Goal: Task Accomplishment & Management: Use online tool/utility

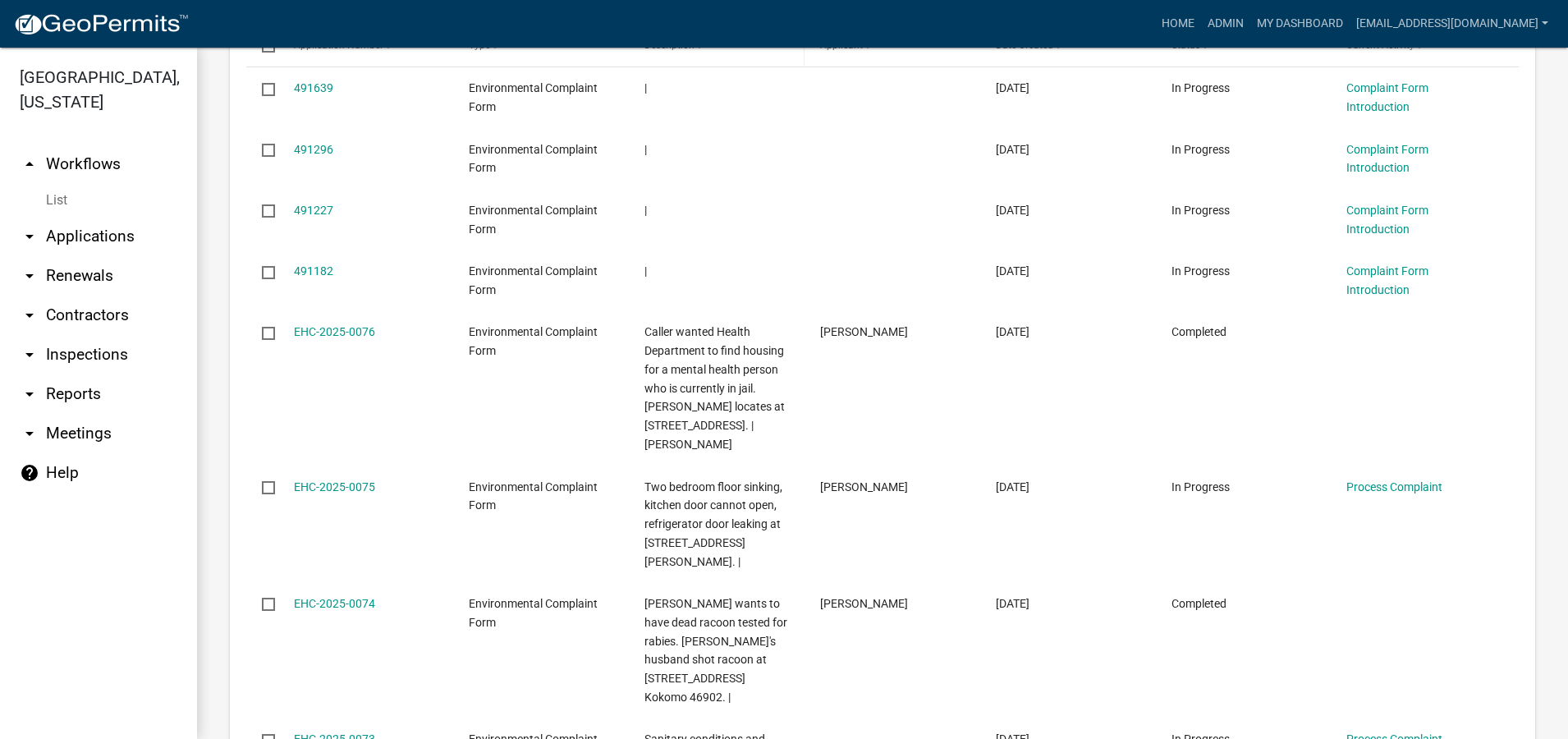
scroll to position [903, 0]
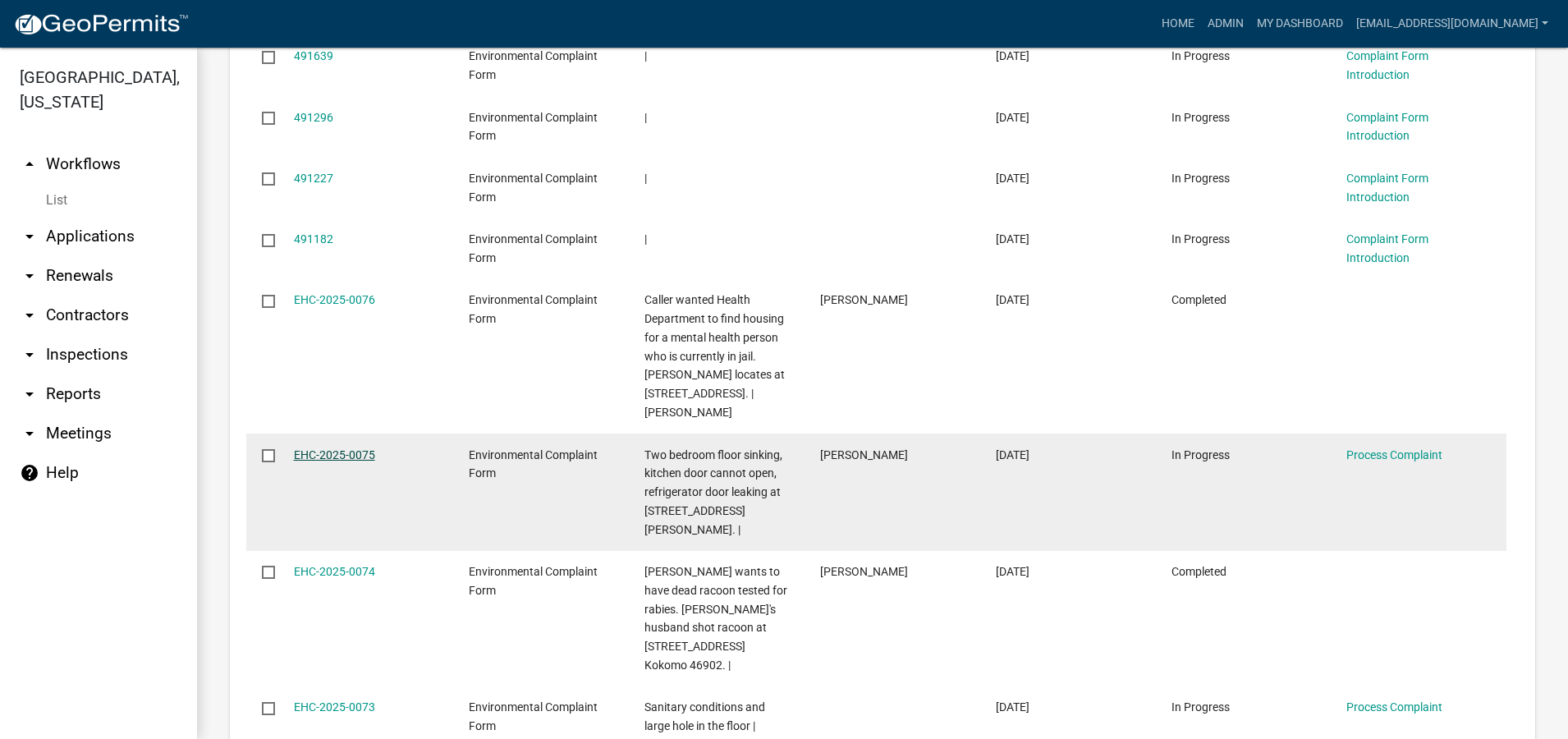
click at [309, 452] on link "EHC-2025-0075" at bounding box center [334, 455] width 81 height 13
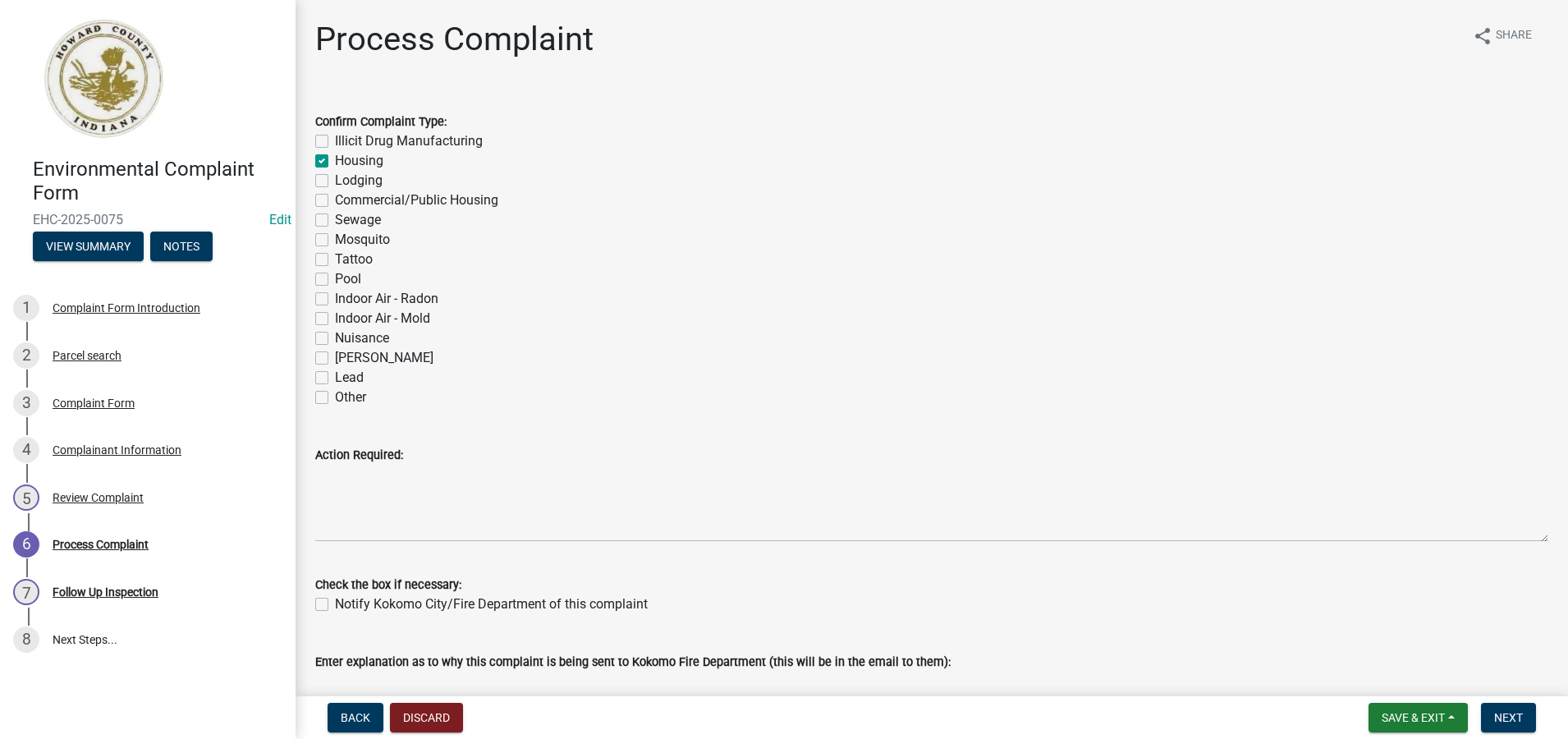
scroll to position [247, 0]
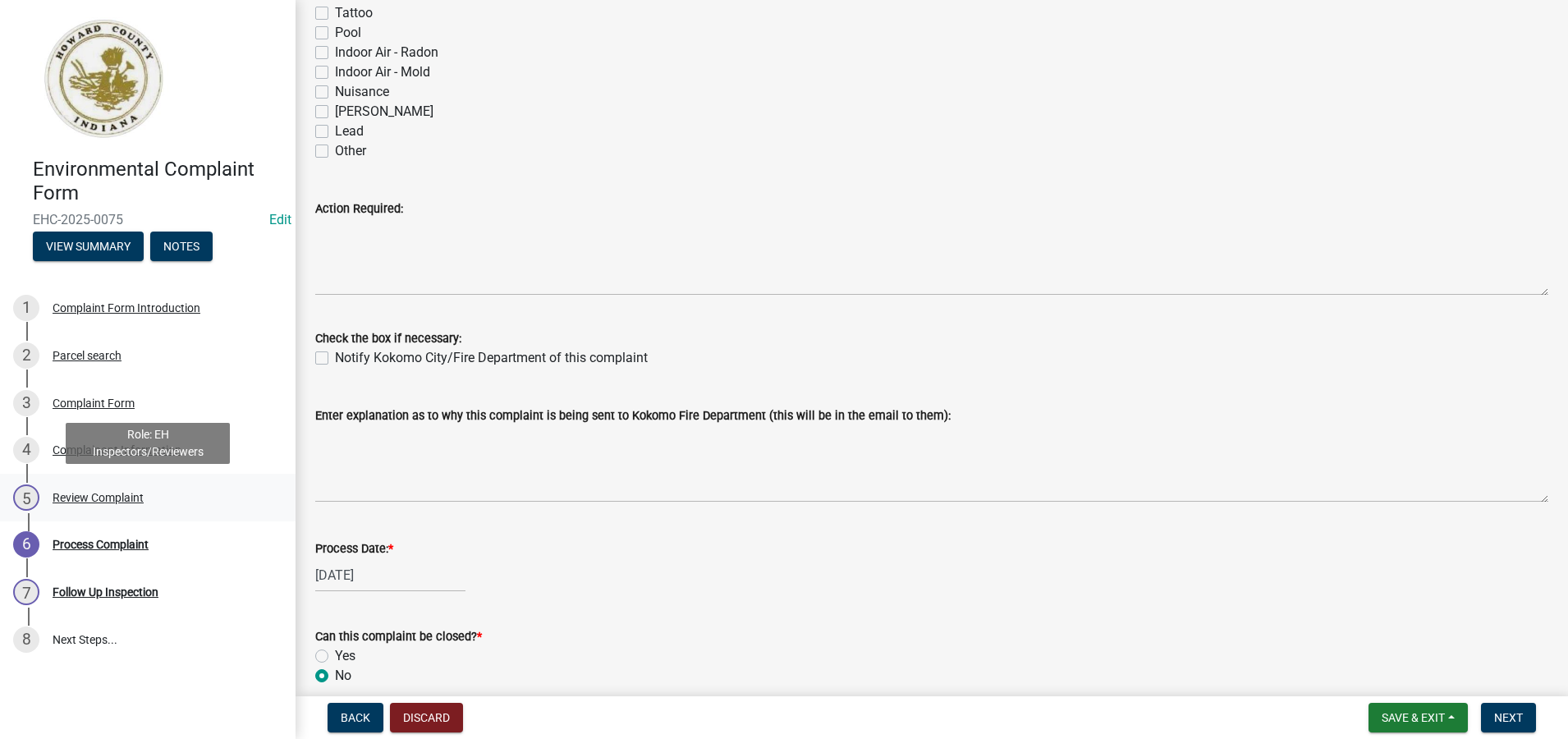
click at [105, 501] on div "Review Complaint" at bounding box center [98, 497] width 92 height 12
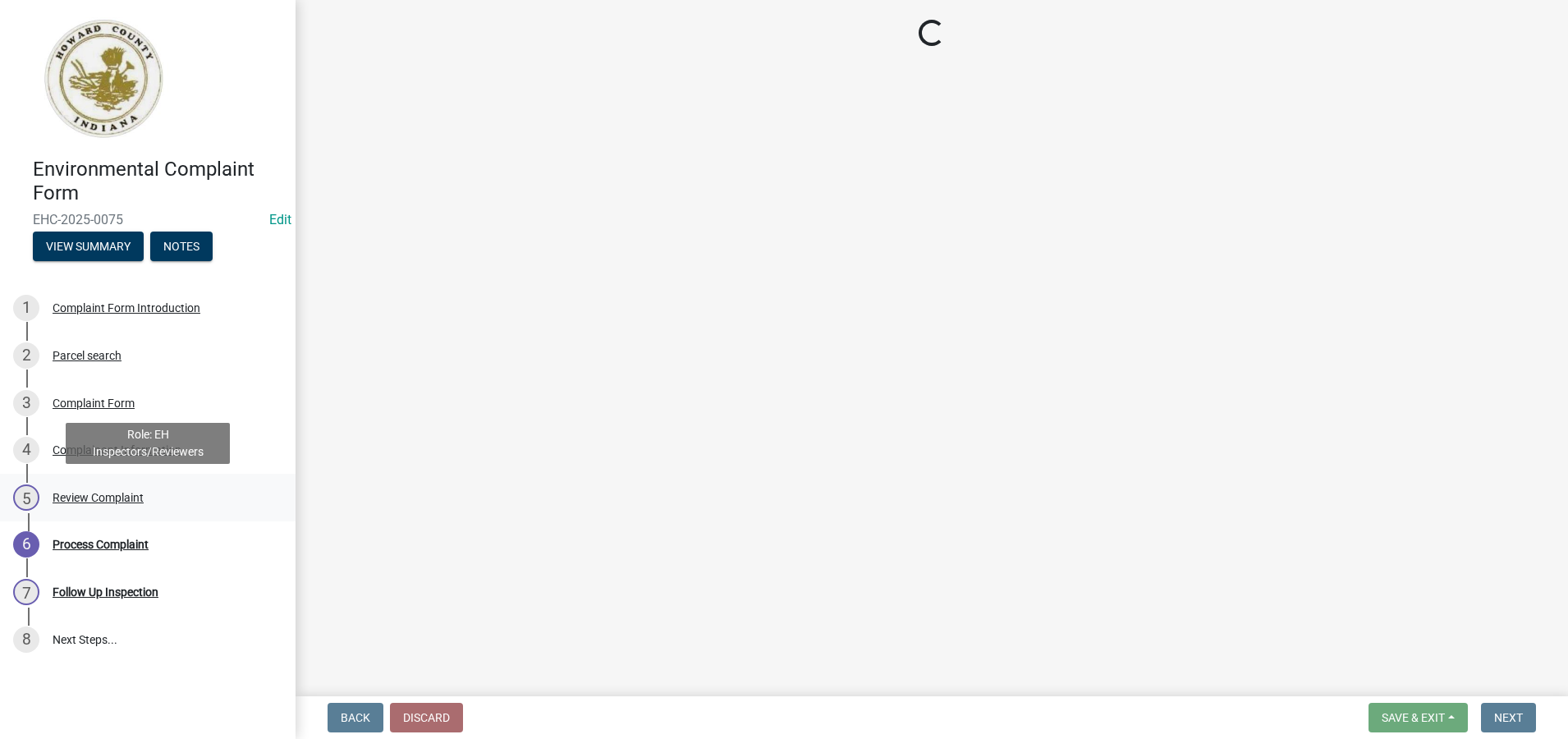
scroll to position [0, 0]
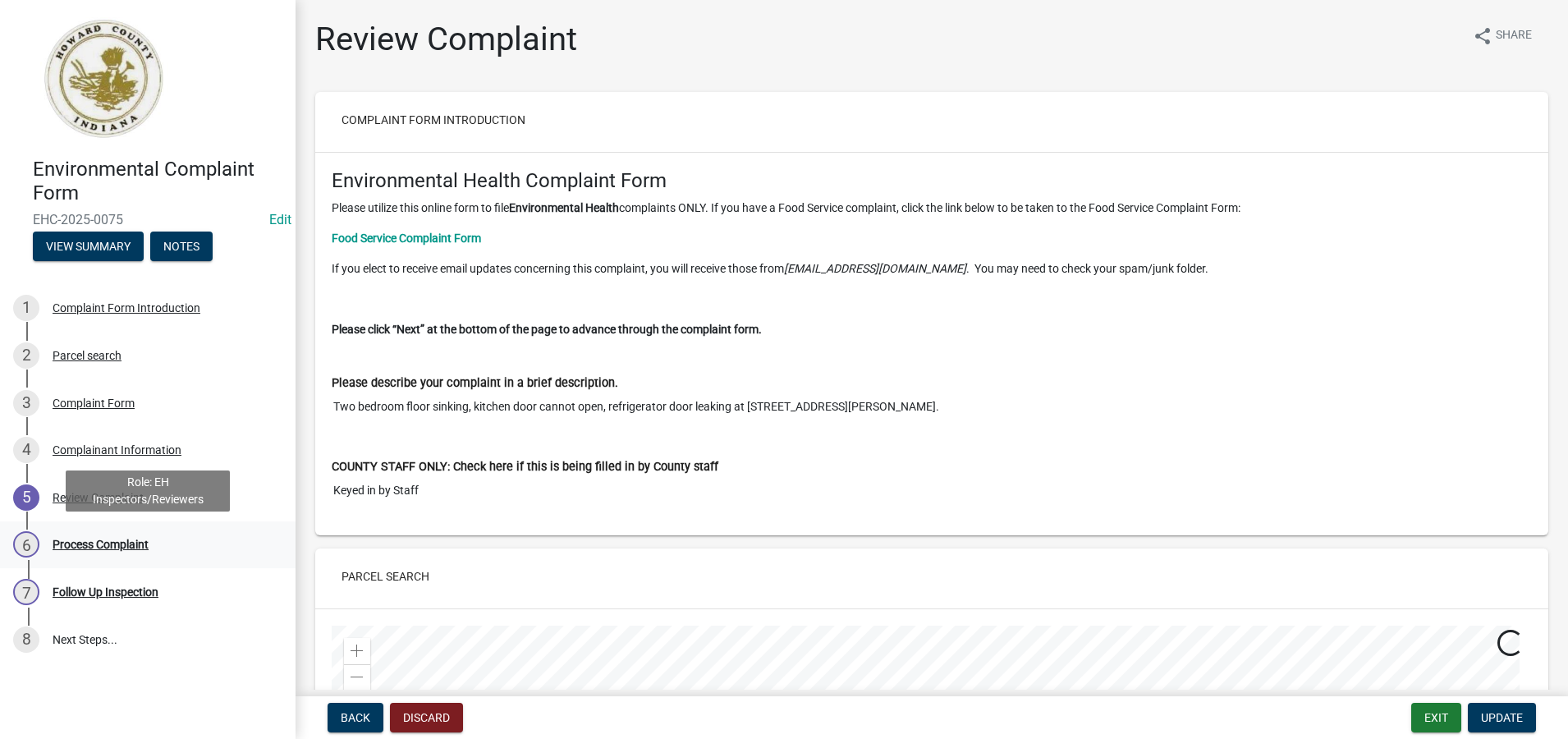
click at [105, 541] on div "Process Complaint" at bounding box center [101, 544] width 96 height 12
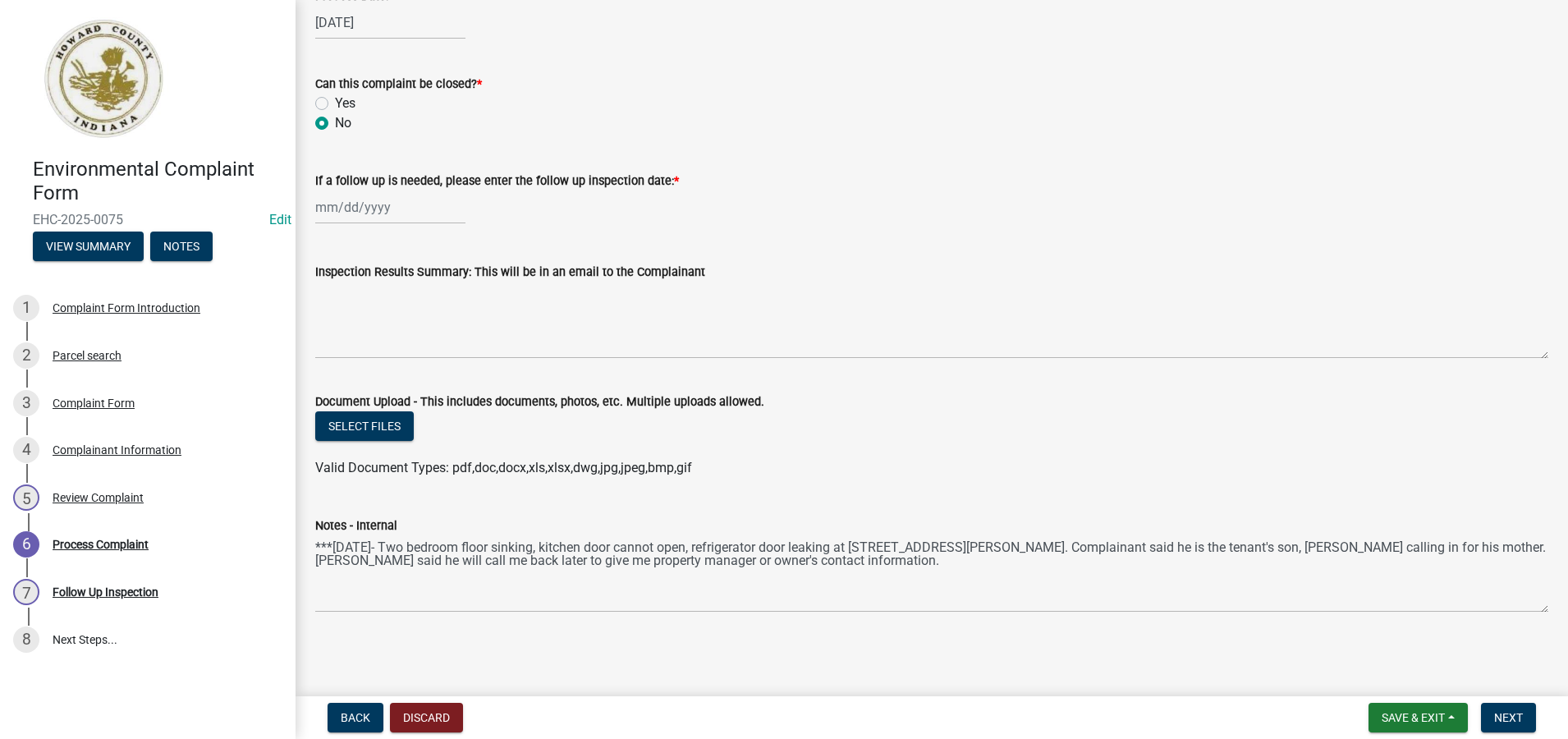
scroll to position [717, 0]
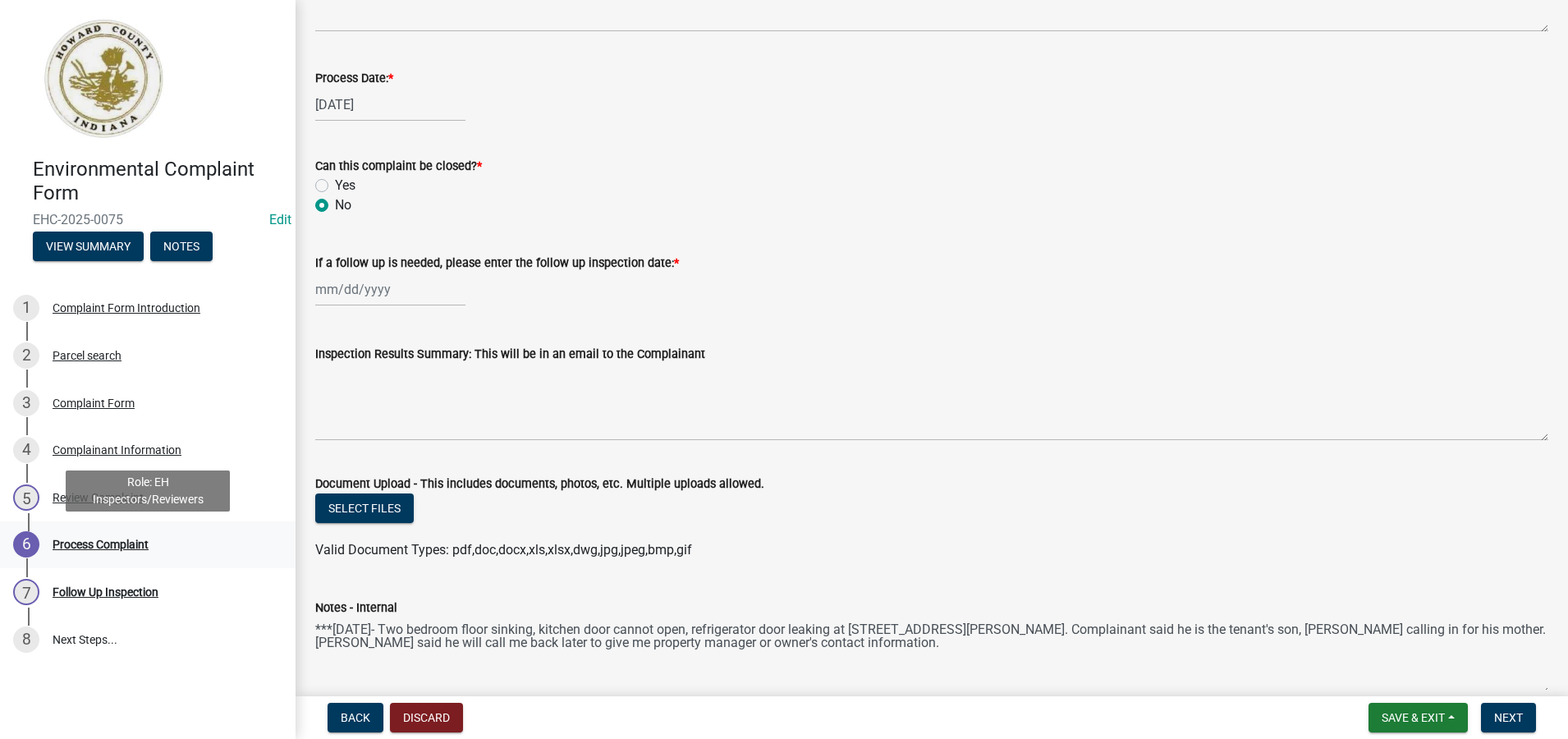
click at [96, 544] on div "Process Complaint" at bounding box center [101, 544] width 96 height 12
click at [125, 452] on div "Complainant Information" at bounding box center [118, 450] width 129 height 12
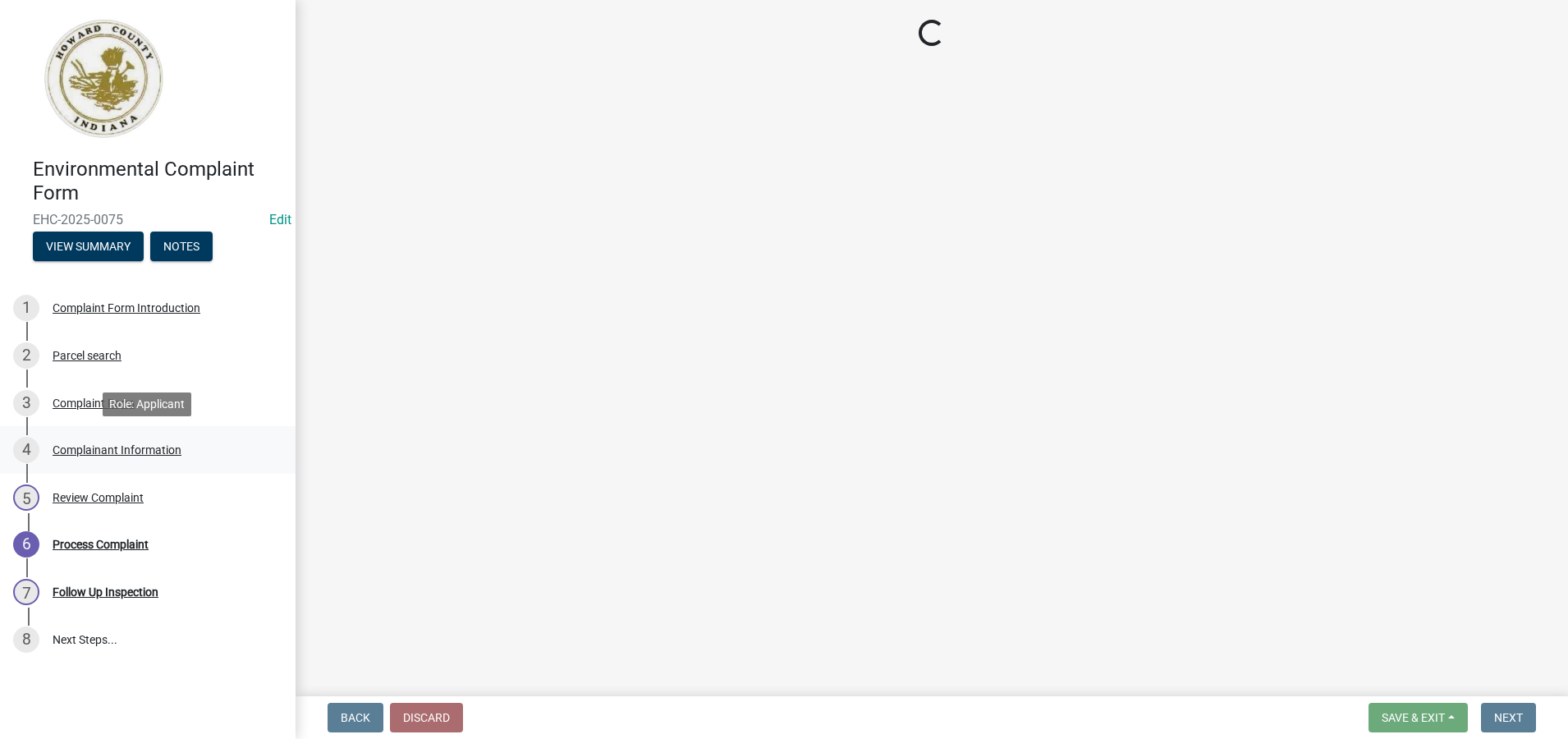
scroll to position [0, 0]
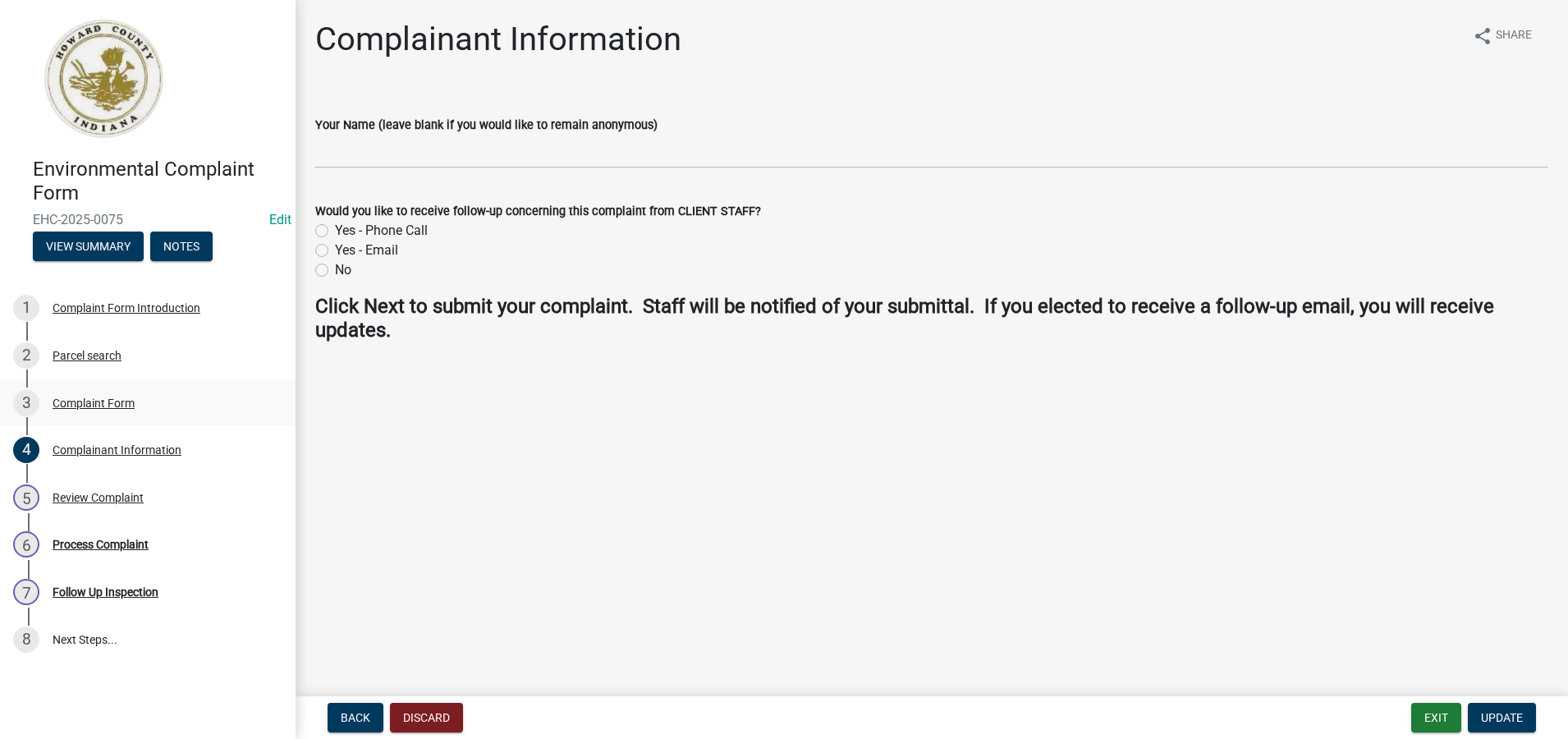
click at [97, 409] on div "3 Complaint Form" at bounding box center [142, 403] width 256 height 26
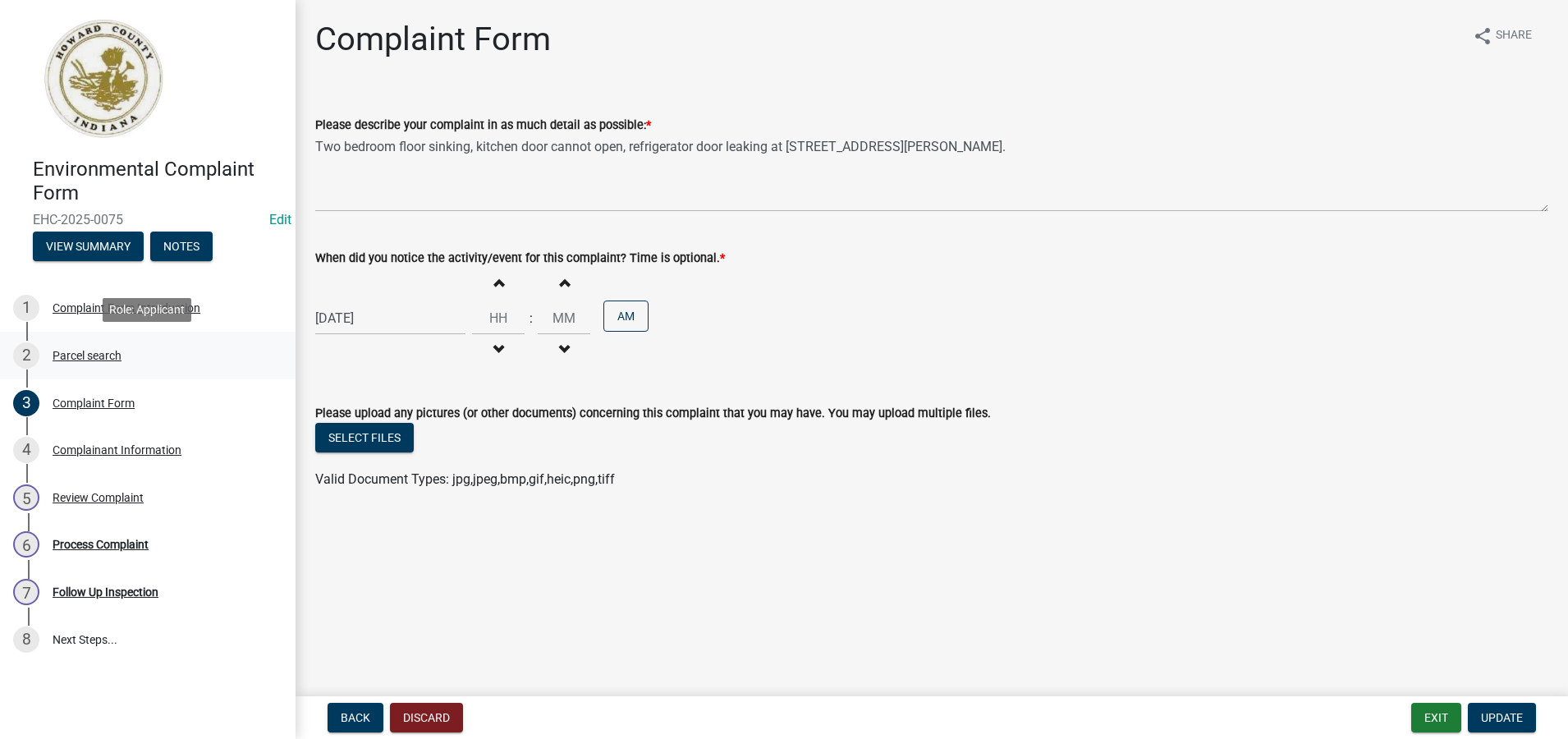
click at [93, 357] on div "Parcel search" at bounding box center [88, 356] width 69 height 12
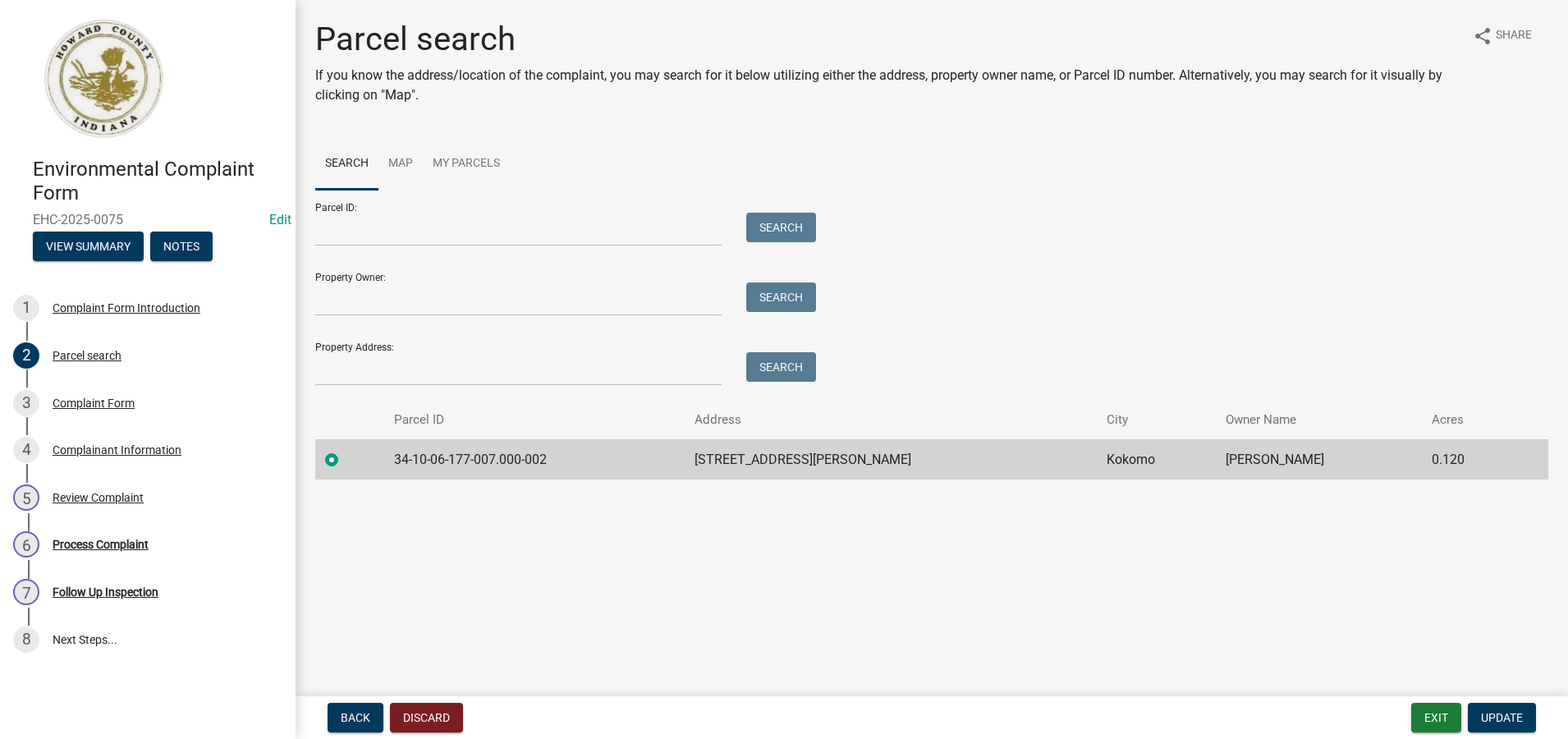
click at [104, 541] on div "Process Complaint" at bounding box center [101, 544] width 96 height 12
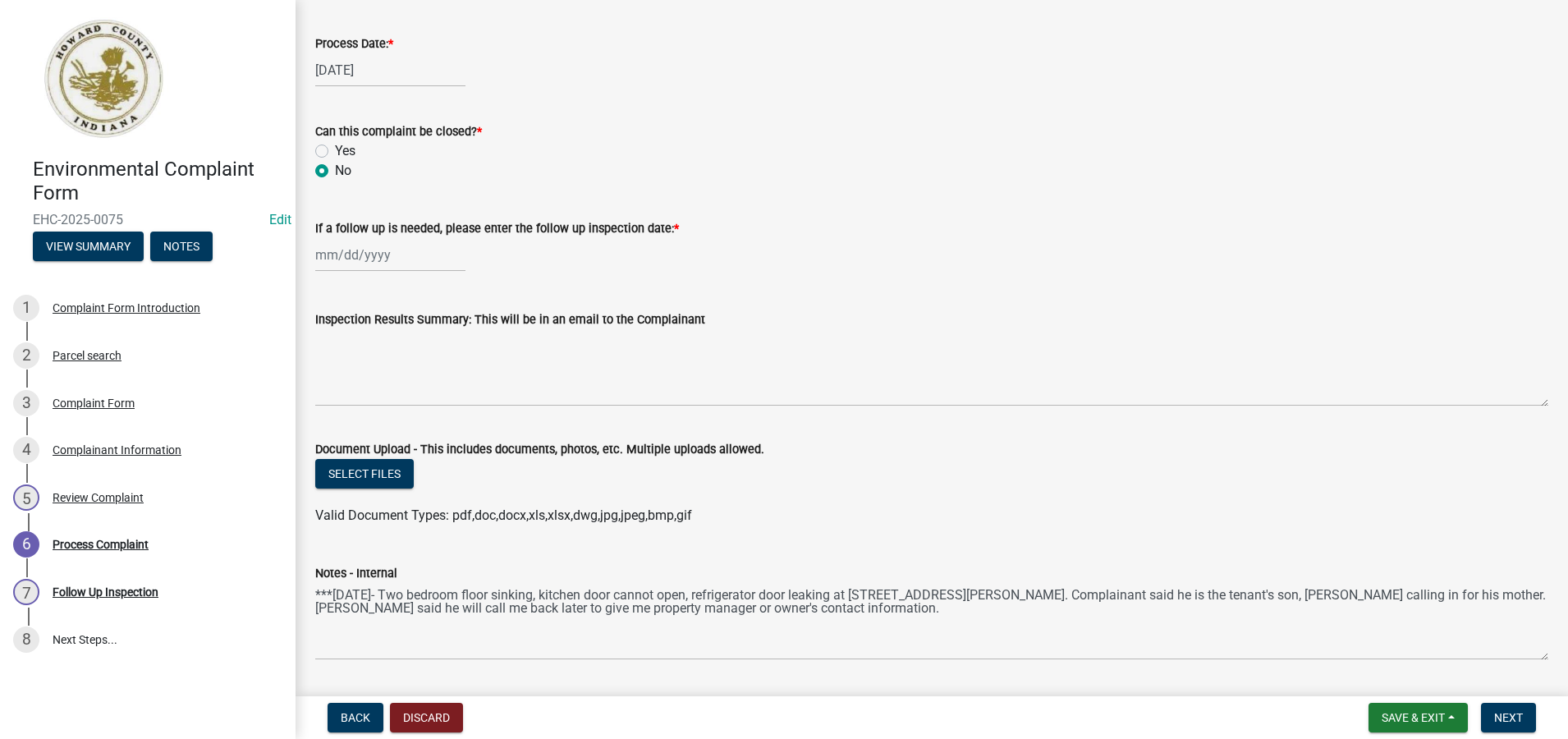
scroll to position [799, 0]
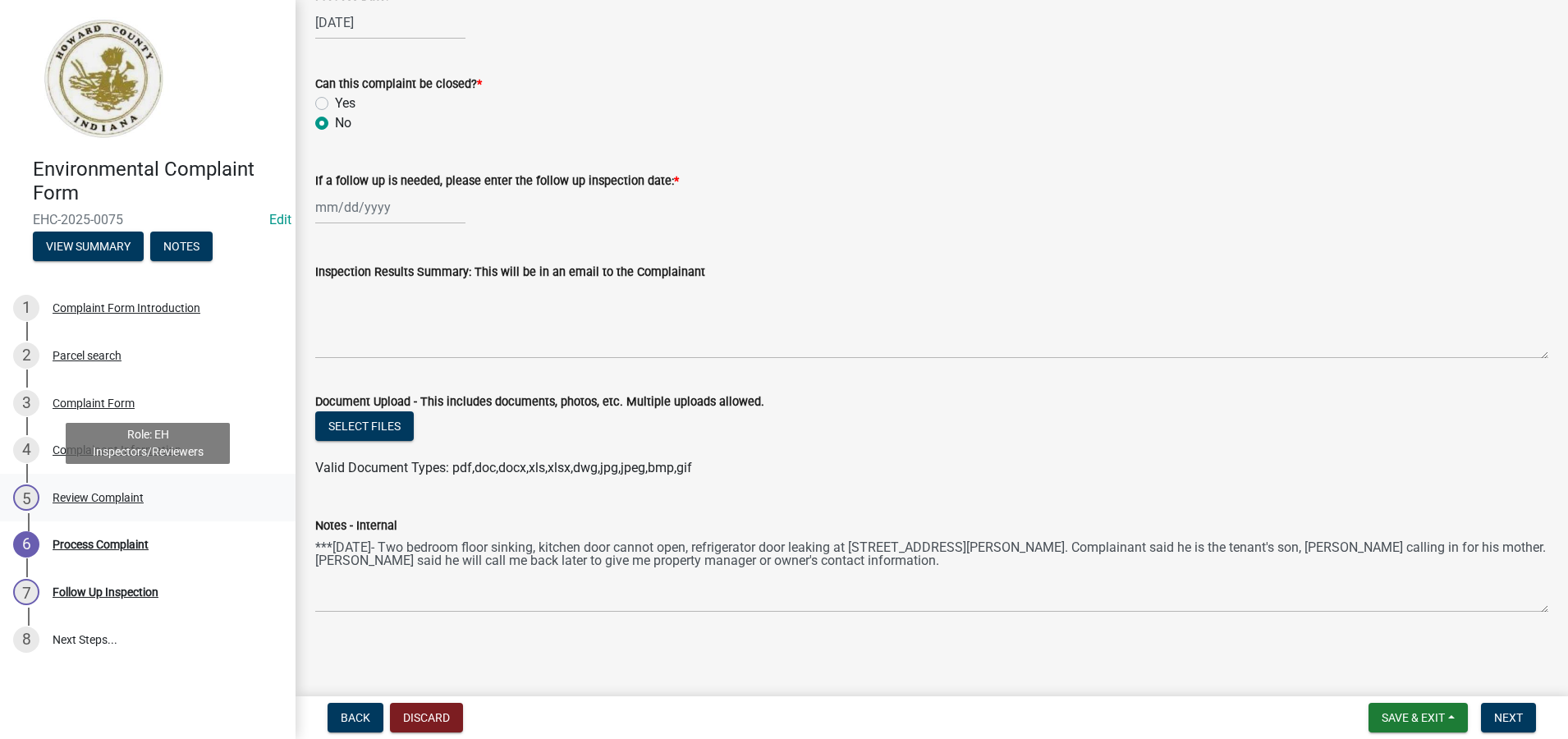
click at [97, 496] on div "Review Complaint" at bounding box center [98, 497] width 92 height 12
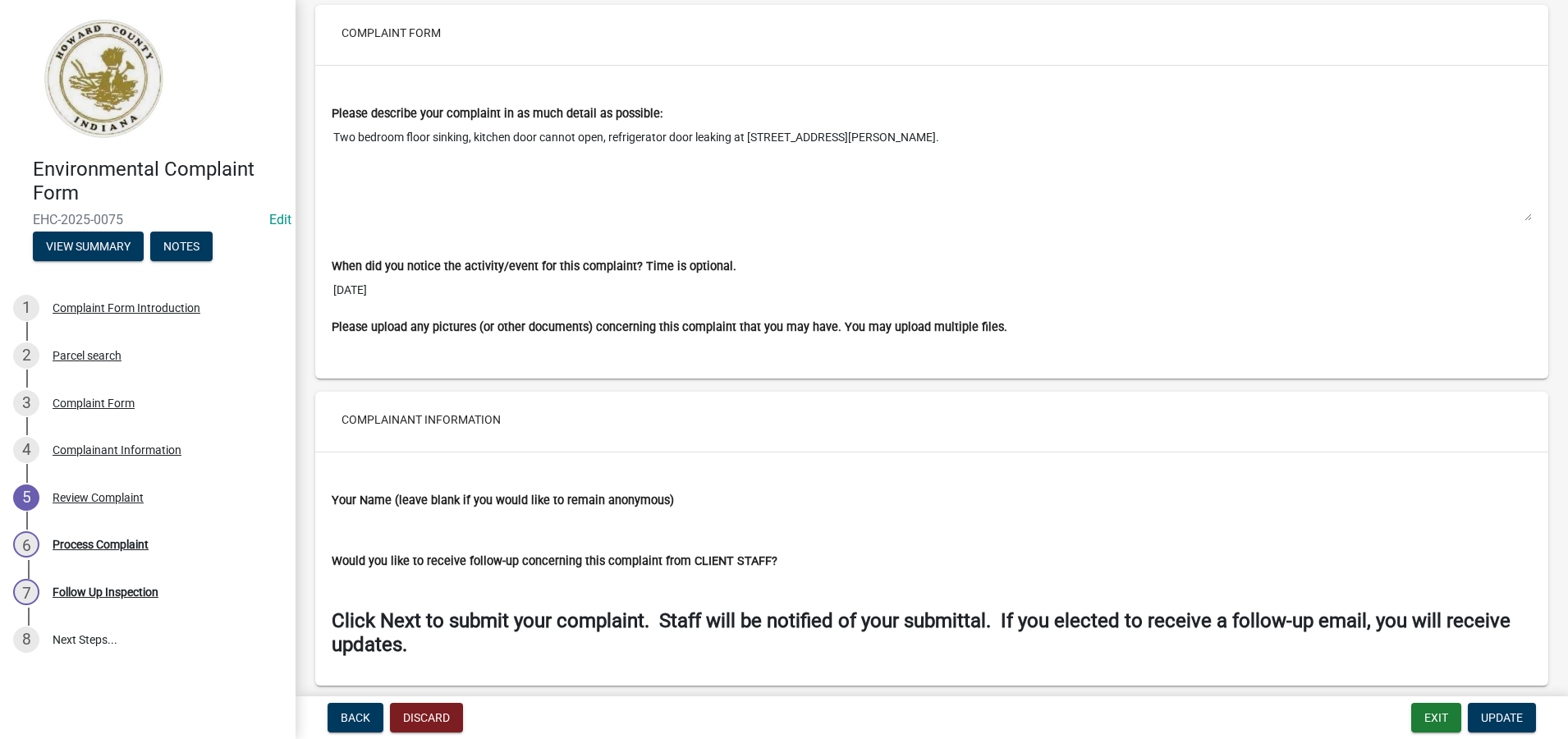
scroll to position [1067, 0]
